Goal: Find contact information: Find contact information

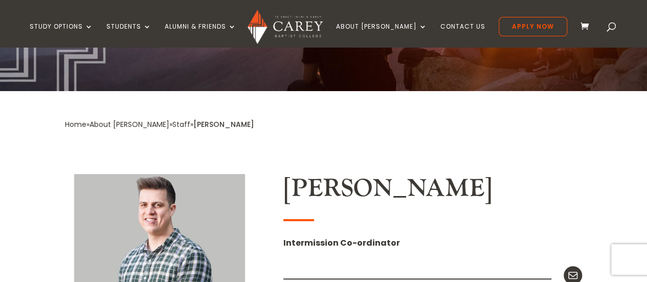
scroll to position [136, 0]
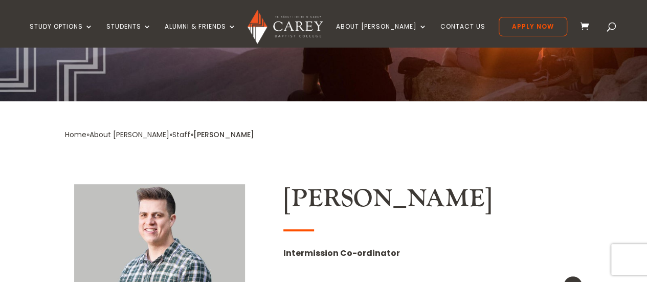
click at [172, 133] on link "Staff" at bounding box center [181, 134] width 18 height 10
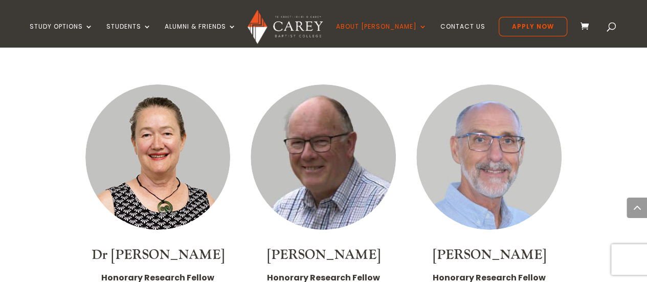
scroll to position [5605, 0]
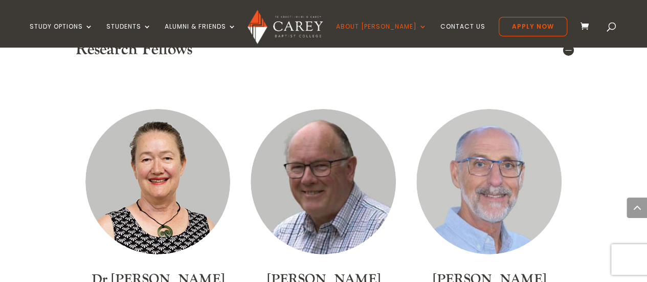
click at [523, 271] on link "[PERSON_NAME]" at bounding box center [489, 279] width 114 height 17
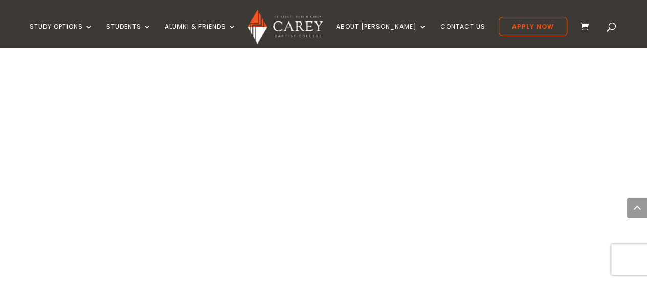
scroll to position [2135, 0]
